Goal: Information Seeking & Learning: Learn about a topic

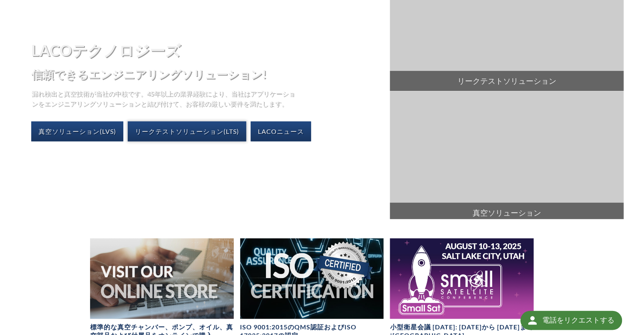
click at [202, 131] on link "リークテストソリューション(LTS)" at bounding box center [187, 131] width 119 height 20
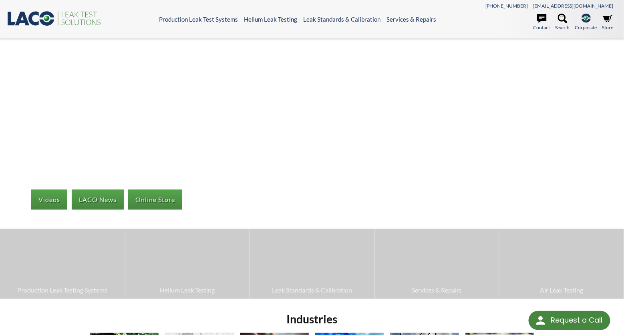
select select "言語翻訳ウィジェット"
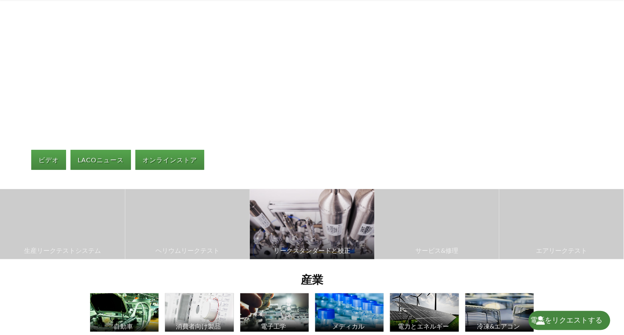
scroll to position [80, 0]
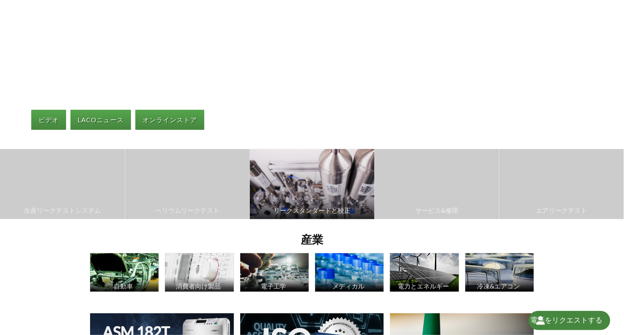
click at [335, 200] on img at bounding box center [312, 184] width 125 height 70
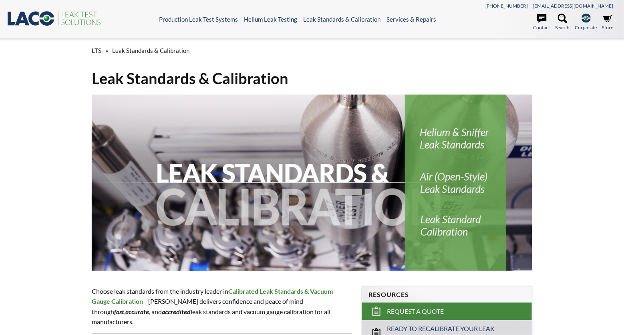
select select "言語翻訳ウィジェット"
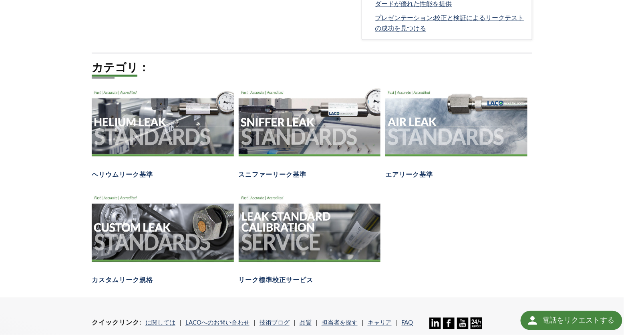
scroll to position [520, 0]
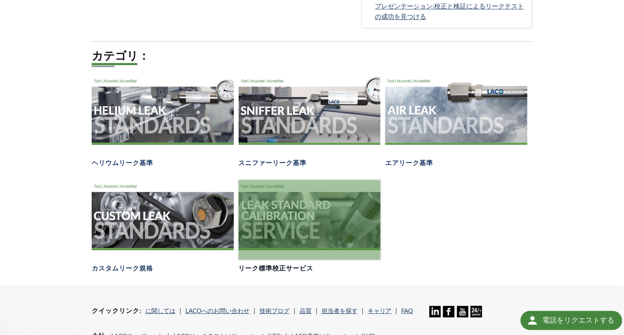
click at [324, 215] on div at bounding box center [310, 220] width 142 height 80
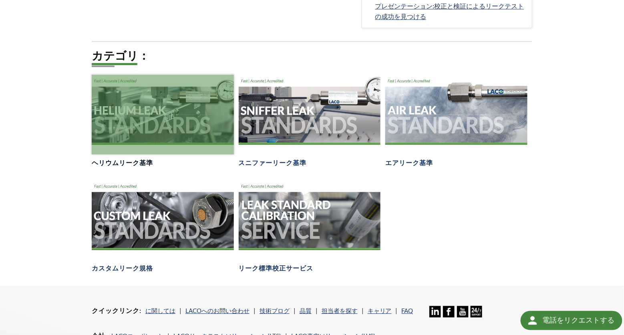
click at [140, 101] on div at bounding box center [163, 115] width 142 height 80
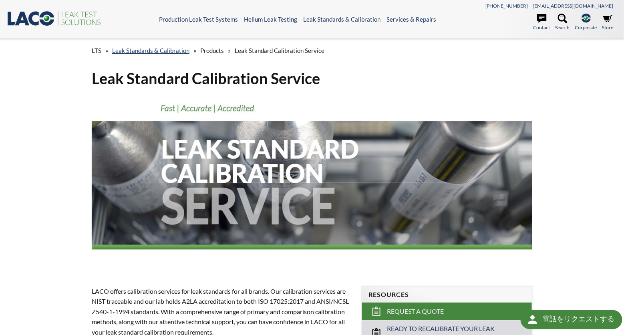
select select "言語翻訳ウィジェット"
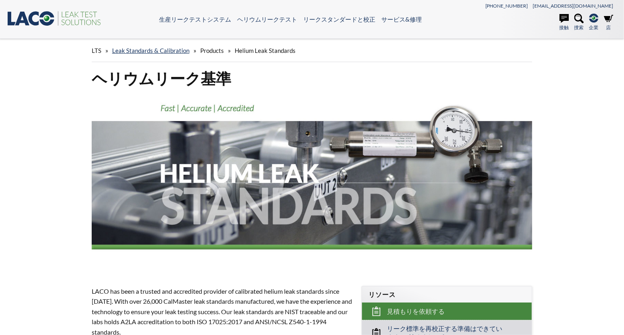
scroll to position [2, 0]
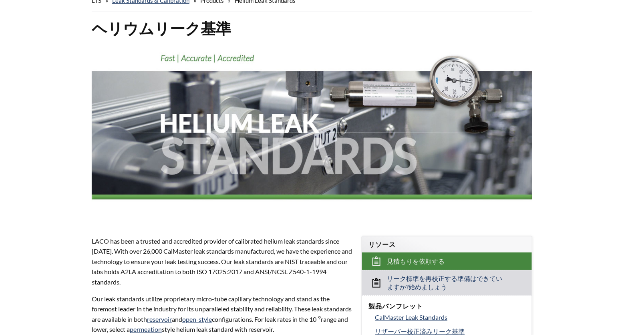
select select "言語翻訳ウィジェット"
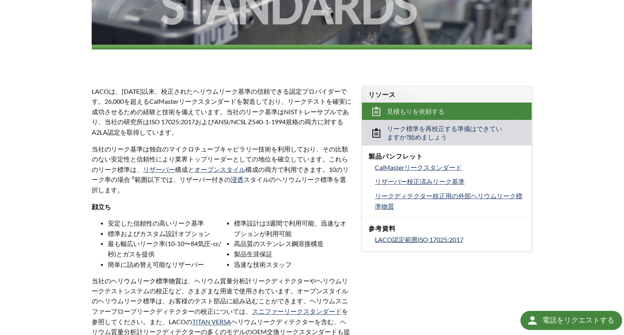
scroll to position [200, 0]
click at [431, 181] on span "リザーバー校正済みリーク基準" at bounding box center [420, 181] width 90 height 8
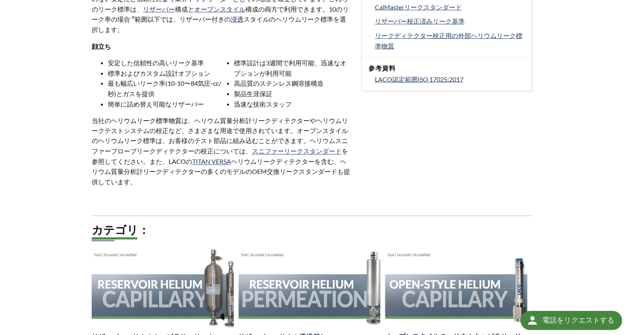
scroll to position [480, 0]
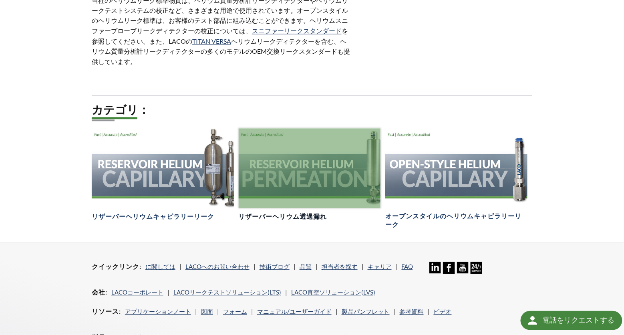
click at [316, 197] on div at bounding box center [310, 169] width 142 height 80
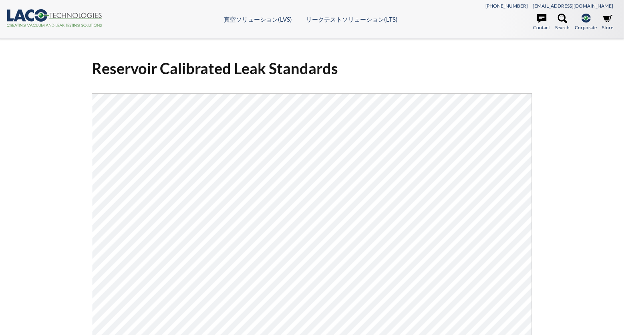
select select "言語翻訳ウィジェット"
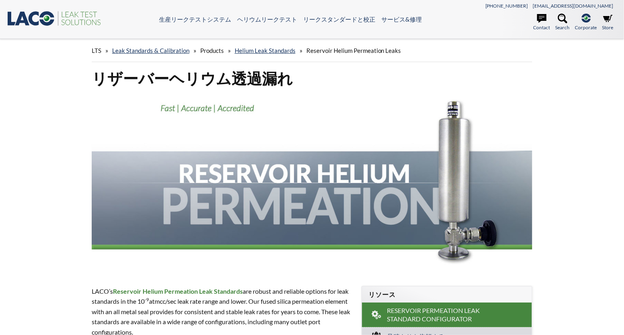
select select "言語翻訳ウィジェット"
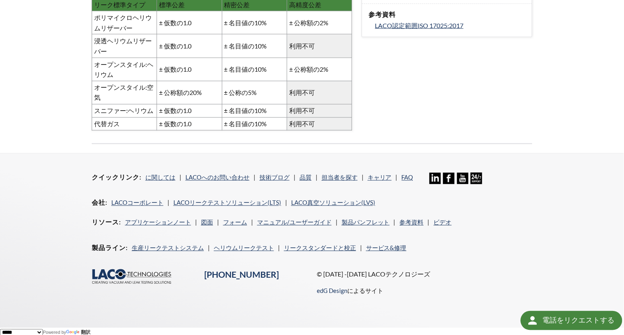
scroll to position [200, 0]
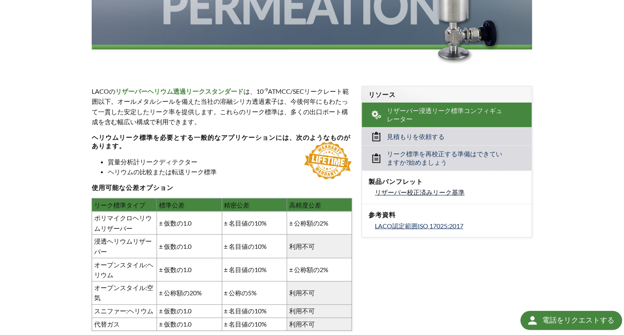
click at [436, 190] on span "リザーバー校正済みリーク基準" at bounding box center [420, 192] width 90 height 8
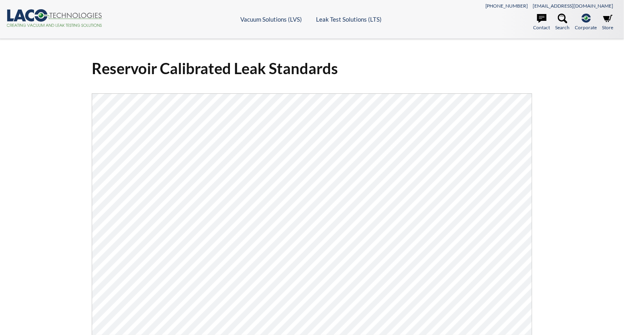
select select "言語翻訳ウィジェット"
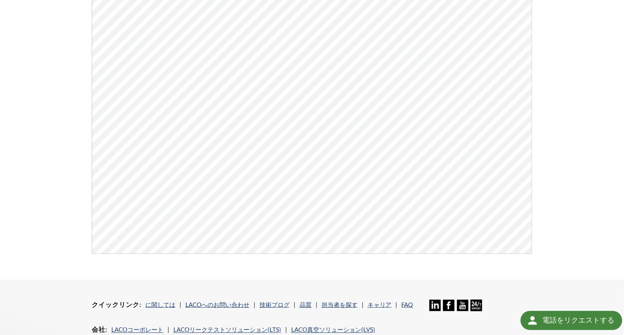
scroll to position [200, 0]
